Goal: Information Seeking & Learning: Learn about a topic

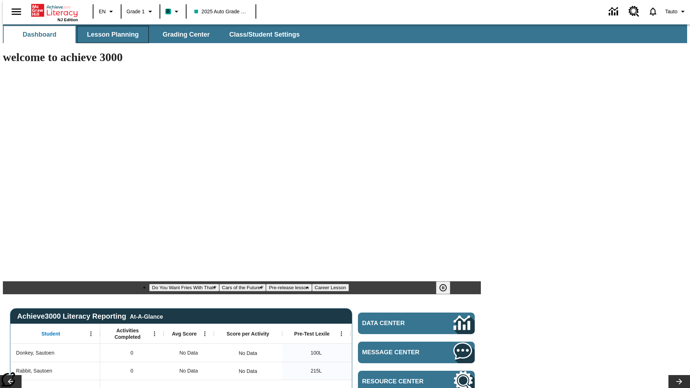
click at [110, 35] on span "Lesson Planning" at bounding box center [113, 35] width 52 height 8
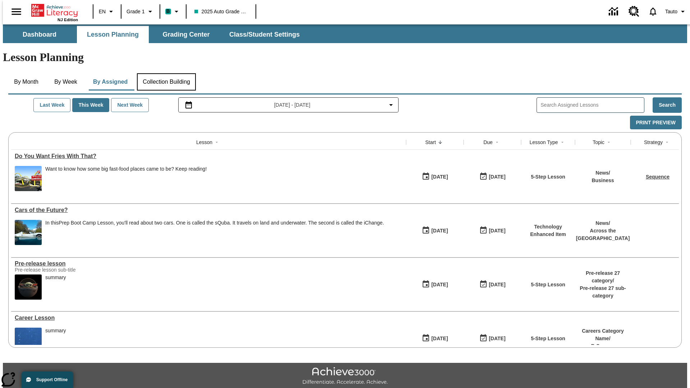
click at [166, 73] on button "Collection Building" at bounding box center [166, 81] width 59 height 17
